Goal: Information Seeking & Learning: Learn about a topic

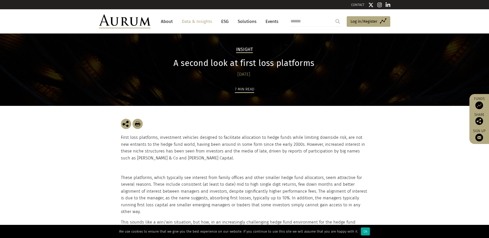
drag, startPoint x: 192, startPoint y: 87, endPoint x: 198, endPoint y: 88, distance: 5.8
click at [198, 88] on div "7 min read" at bounding box center [245, 96] width 248 height 20
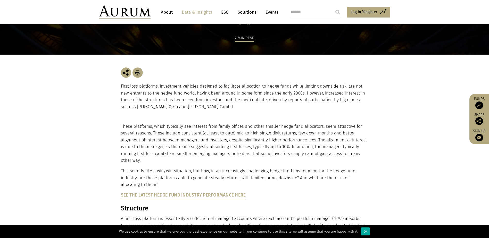
scroll to position [52, 0]
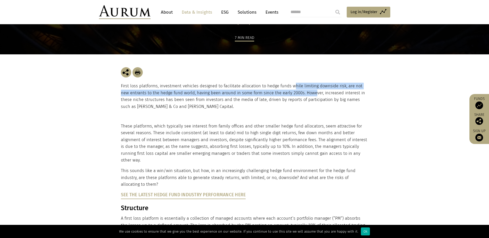
drag, startPoint x: 290, startPoint y: 83, endPoint x: 306, endPoint y: 95, distance: 19.8
click at [306, 95] on p "First loss platforms, investment vehicles designed to facilitate allocation to …" at bounding box center [245, 96] width 248 height 27
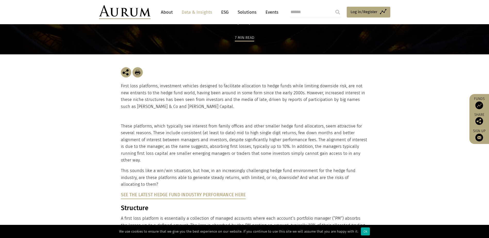
drag, startPoint x: 306, startPoint y: 95, endPoint x: 246, endPoint y: 126, distance: 66.8
click at [243, 127] on p "These platforms, which typically see interest from family offices and other sma…" at bounding box center [244, 143] width 246 height 41
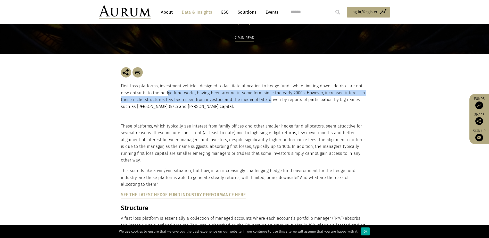
drag, startPoint x: 158, startPoint y: 96, endPoint x: 255, endPoint y: 98, distance: 96.5
click at [255, 98] on p "First loss platforms, investment vehicles designed to facilitate allocation to …" at bounding box center [245, 96] width 248 height 27
drag, startPoint x: 255, startPoint y: 98, endPoint x: 249, endPoint y: 99, distance: 5.2
click at [249, 99] on p "First loss platforms, investment vehicles designed to facilitate allocation to …" at bounding box center [245, 96] width 248 height 27
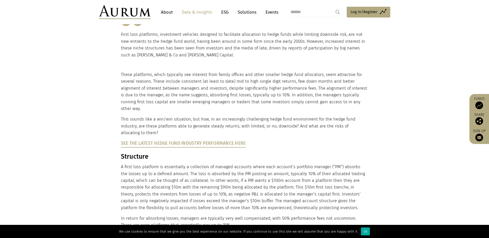
scroll to position [129, 0]
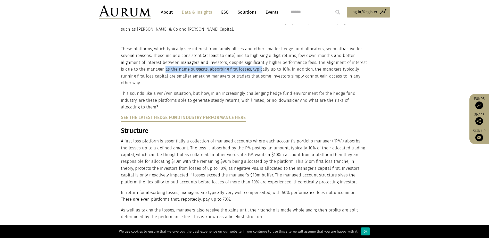
drag, startPoint x: 160, startPoint y: 70, endPoint x: 255, endPoint y: 67, distance: 94.4
click at [255, 67] on p "These platforms, which typically see interest from family offices and other sma…" at bounding box center [244, 66] width 246 height 41
drag, startPoint x: 255, startPoint y: 67, endPoint x: 184, endPoint y: 61, distance: 71.4
click at [184, 61] on p "These platforms, which typically see interest from family offices and other sma…" at bounding box center [244, 66] width 246 height 41
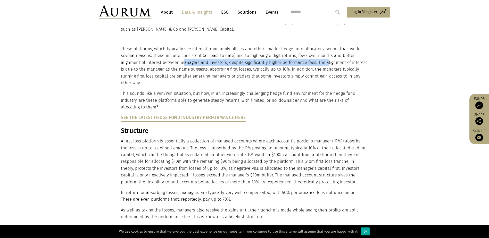
drag, startPoint x: 183, startPoint y: 64, endPoint x: 325, endPoint y: 64, distance: 141.6
click at [325, 64] on p "These platforms, which typically see interest from family offices and other sma…" at bounding box center [244, 66] width 246 height 41
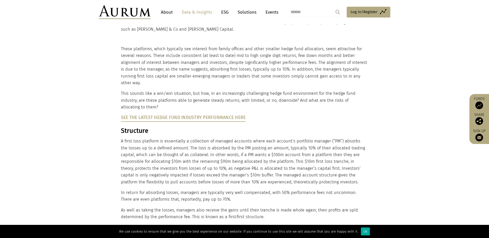
click at [253, 56] on p "These platforms, which typically see interest from family offices and other sma…" at bounding box center [244, 66] width 246 height 41
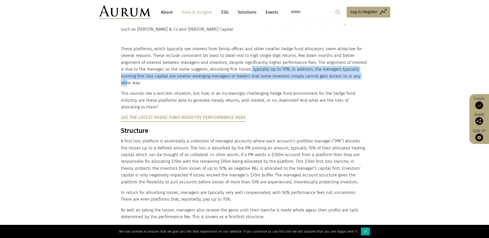
drag, startPoint x: 244, startPoint y: 69, endPoint x: 338, endPoint y: 83, distance: 94.2
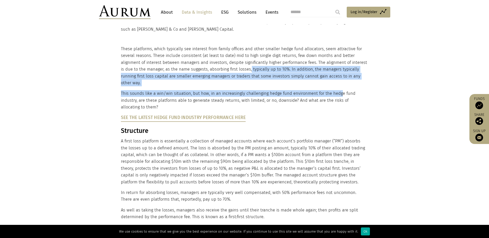
click at [212, 90] on p "This sounds like a win/win situation, but how, in an increasingly challenging h…" at bounding box center [244, 100] width 246 height 20
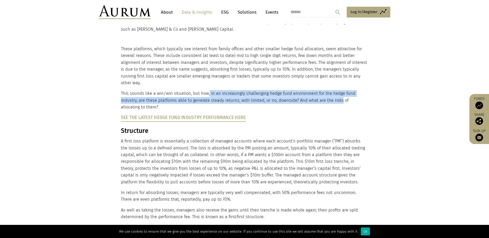
drag, startPoint x: 208, startPoint y: 86, endPoint x: 338, endPoint y: 96, distance: 131.1
click at [338, 96] on p "This sounds like a win/win situation, but how, in an increasingly challenging h…" at bounding box center [244, 100] width 246 height 20
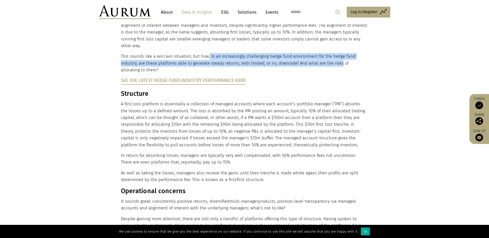
scroll to position [206, 0]
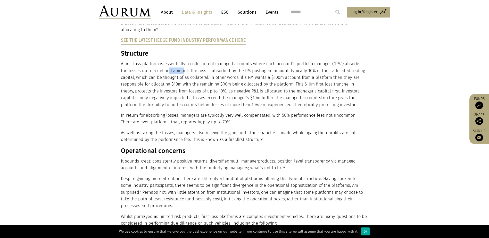
drag, startPoint x: 161, startPoint y: 61, endPoint x: 175, endPoint y: 62, distance: 13.2
click at [175, 62] on p "A first loss platform is essentially a collection of managed accounts where eac…" at bounding box center [244, 85] width 246 height 48
click at [161, 61] on p "A first loss platform is essentially a collection of managed accounts where eac…" at bounding box center [244, 85] width 246 height 48
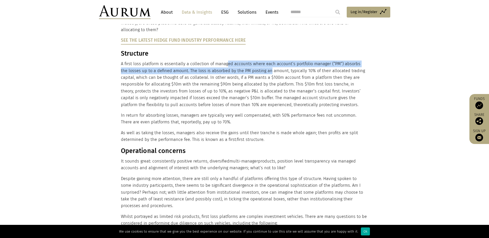
drag, startPoint x: 266, startPoint y: 54, endPoint x: 261, endPoint y: 61, distance: 8.9
click at [261, 61] on p "A first loss platform is essentially a collection of managed accounts where eac…" at bounding box center [244, 85] width 246 height 48
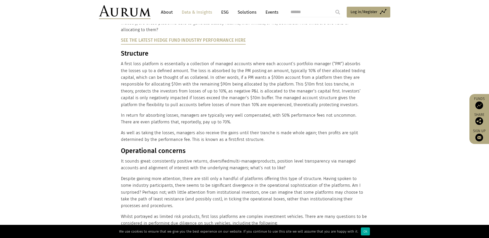
drag, startPoint x: 261, startPoint y: 61, endPoint x: 251, endPoint y: 70, distance: 13.5
click at [250, 70] on p "A first loss platform is essentially a collection of managed accounts where eac…" at bounding box center [244, 85] width 246 height 48
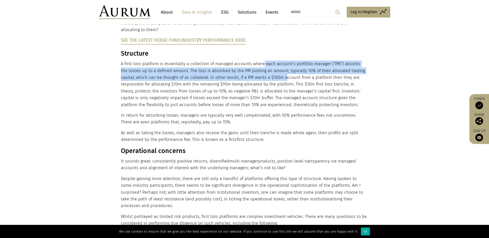
drag, startPoint x: 262, startPoint y: 61, endPoint x: 269, endPoint y: 68, distance: 9.3
click at [269, 68] on p "A first loss platform is essentially a collection of managed accounts where eac…" at bounding box center [244, 85] width 246 height 48
click at [268, 68] on p "A first loss platform is essentially a collection of managed accounts where eac…" at bounding box center [244, 85] width 246 height 48
click at [254, 73] on p "A first loss platform is essentially a collection of managed accounts where eac…" at bounding box center [244, 85] width 246 height 48
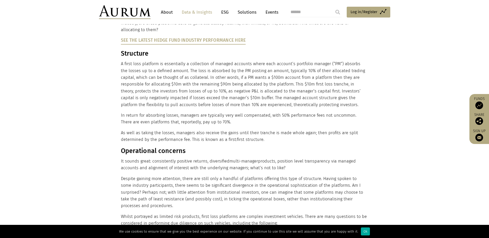
click at [155, 80] on p "A first loss platform is essentially a collection of managed accounts where eac…" at bounding box center [244, 85] width 246 height 48
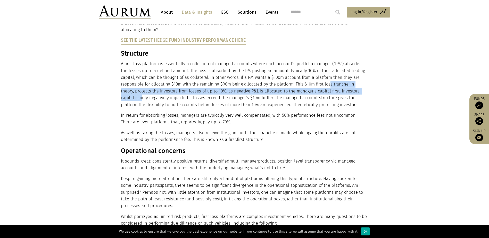
drag, startPoint x: 303, startPoint y: 77, endPoint x: 339, endPoint y: 85, distance: 36.7
click at [339, 85] on p "A first loss platform is essentially a collection of managed accounts where eac…" at bounding box center [244, 85] width 246 height 48
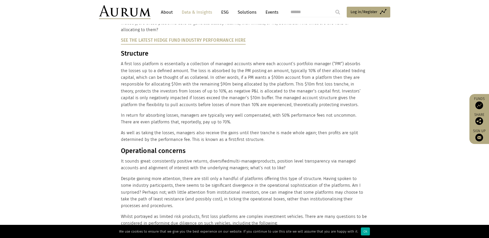
drag, startPoint x: 339, startPoint y: 85, endPoint x: 255, endPoint y: 88, distance: 83.6
click at [255, 88] on p "A first loss platform is essentially a collection of managed accounts where eac…" at bounding box center [244, 85] width 246 height 48
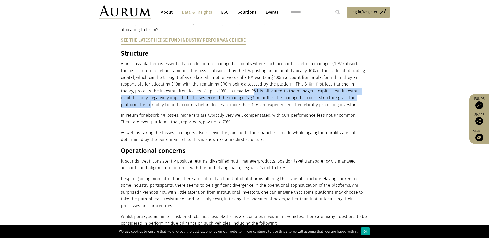
drag, startPoint x: 238, startPoint y: 85, endPoint x: 331, endPoint y: 94, distance: 93.8
click at [331, 94] on p "A first loss platform is essentially a collection of managed accounts where eac…" at bounding box center [244, 85] width 246 height 48
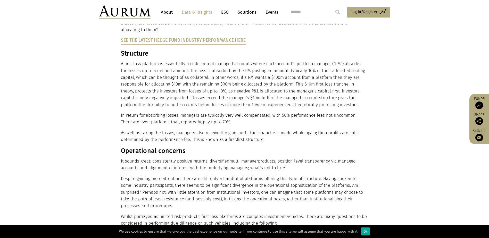
drag, startPoint x: 331, startPoint y: 94, endPoint x: 212, endPoint y: 111, distance: 120.7
click at [209, 115] on p "In return for absorbing losses, managers are typically very well compensated, w…" at bounding box center [244, 119] width 246 height 14
drag, startPoint x: 187, startPoint y: 106, endPoint x: 299, endPoint y: 109, distance: 111.4
click at [299, 112] on p "In return for absorbing losses, managers are typically very well compensated, w…" at bounding box center [244, 119] width 246 height 14
drag, startPoint x: 293, startPoint y: 130, endPoint x: 287, endPoint y: 135, distance: 7.5
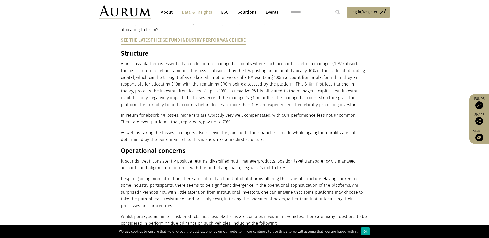
click at [287, 135] on p "As well as taking the losses, managers also receive the gains until their tranc…" at bounding box center [244, 137] width 246 height 14
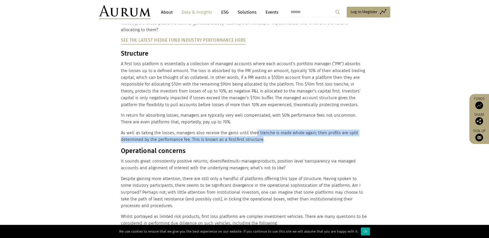
drag, startPoint x: 253, startPoint y: 126, endPoint x: 259, endPoint y: 133, distance: 9.2
click at [259, 133] on p "As well as taking the losses, managers also receive the gains until their tranc…" at bounding box center [244, 137] width 246 height 14
drag, startPoint x: 259, startPoint y: 133, endPoint x: 165, endPoint y: 135, distance: 93.9
click at [165, 135] on p "As well as taking the losses, managers also receive the gains until their tranc…" at bounding box center [244, 137] width 246 height 14
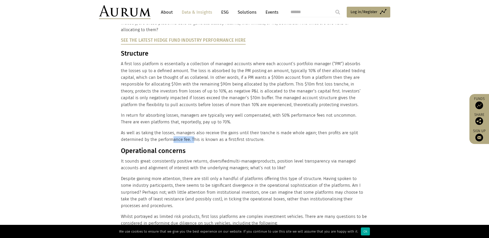
drag, startPoint x: 172, startPoint y: 133, endPoint x: 193, endPoint y: 135, distance: 20.8
click at [193, 135] on p "As well as taking the losses, managers also receive the gains until their tranc…" at bounding box center [244, 137] width 246 height 14
drag, startPoint x: 224, startPoint y: 133, endPoint x: 250, endPoint y: 138, distance: 25.9
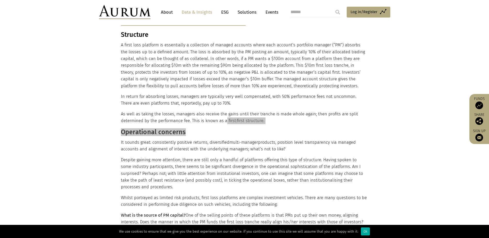
scroll to position [258, 0]
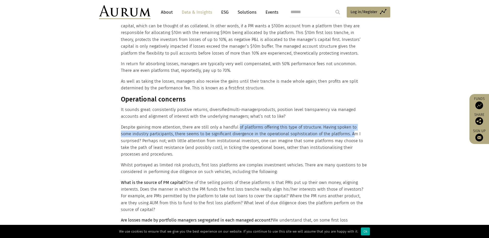
drag, startPoint x: 245, startPoint y: 119, endPoint x: 335, endPoint y: 128, distance: 91.2
click at [335, 128] on p "Despite gaining more attention, there are still only a handful of platforms off…" at bounding box center [244, 141] width 246 height 34
click at [275, 125] on p "Despite gaining more attention, there are still only a handful of platforms off…" at bounding box center [244, 141] width 246 height 34
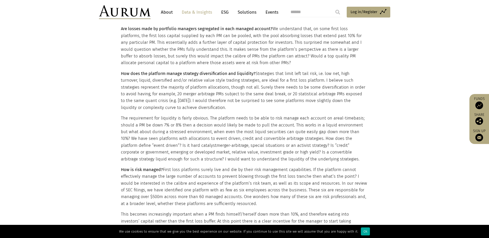
scroll to position [464, 0]
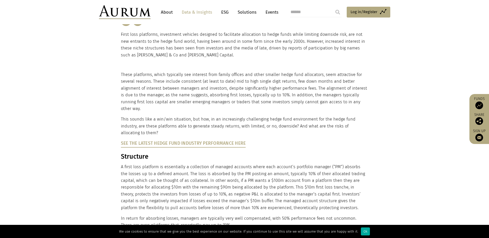
scroll to position [77, 0]
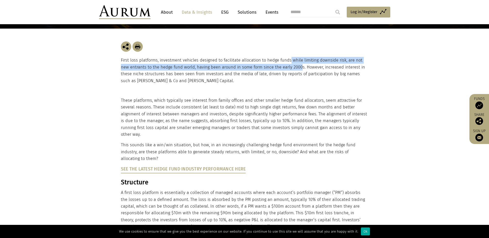
drag, startPoint x: 288, startPoint y: 59, endPoint x: 289, endPoint y: 68, distance: 8.9
click at [289, 68] on p "First loss platforms, investment vehicles designed to facilitate allocation to …" at bounding box center [245, 70] width 248 height 27
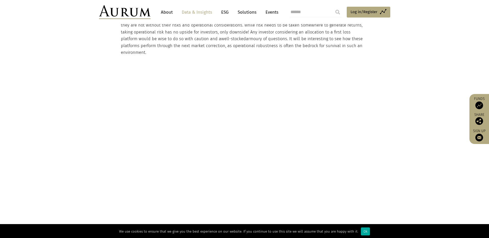
scroll to position [825, 0]
